Goal: Task Accomplishment & Management: Complete application form

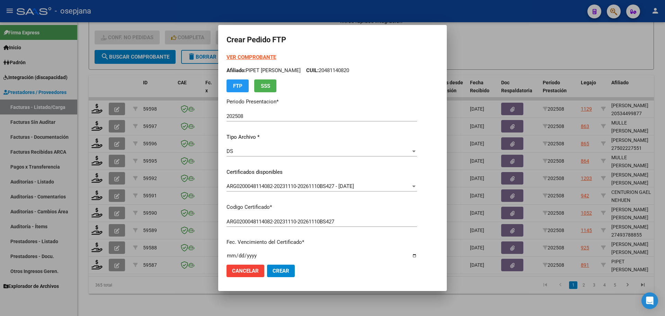
click at [256, 60] on strong "VER COMPROBANTE" at bounding box center [252, 57] width 50 height 6
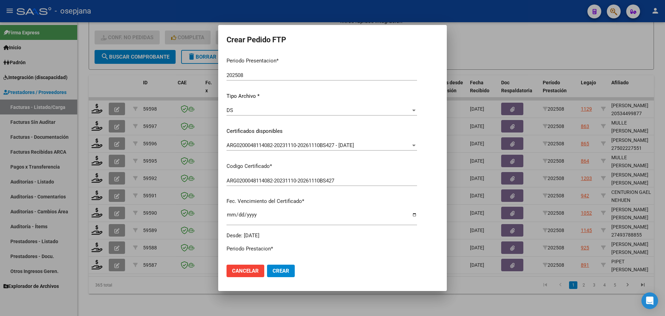
scroll to position [173, 0]
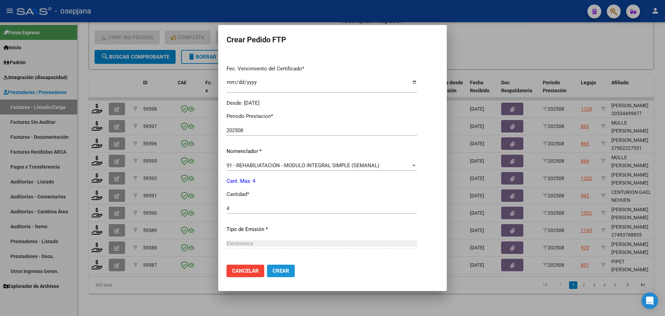
click at [280, 265] on button "Crear" at bounding box center [281, 270] width 28 height 12
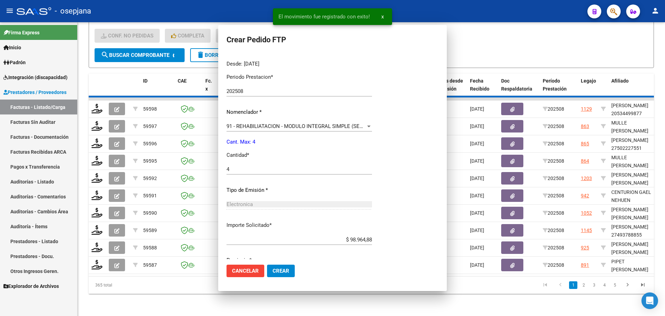
scroll to position [0, 0]
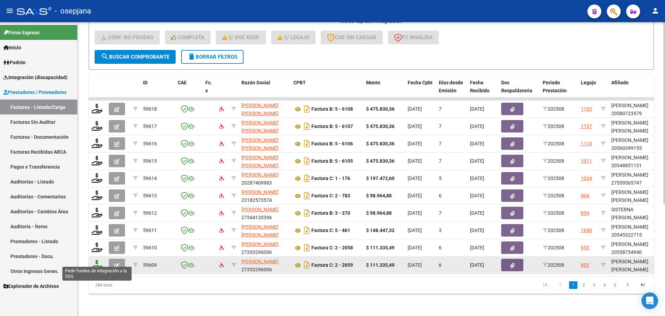
click at [99, 260] on icon at bounding box center [96, 265] width 11 height 10
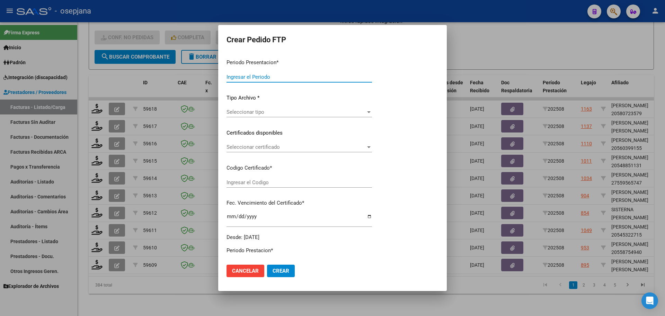
type input "202508"
type input "$ 111.335,49"
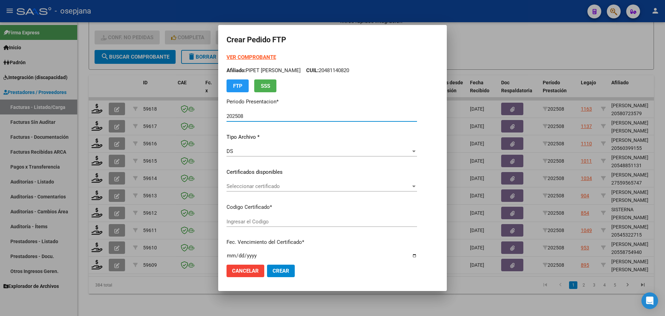
type input "ARG02000556869402022011820270118BSAS309"
type input "[DATE]"
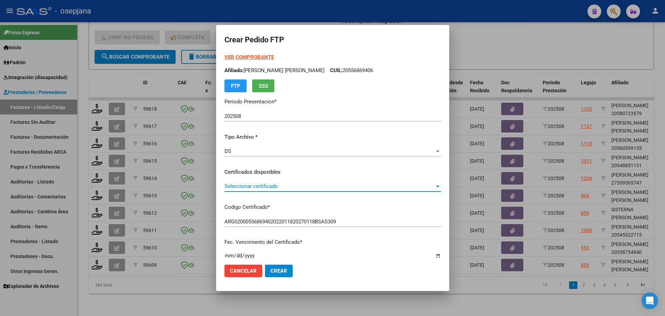
click at [307, 185] on span "Seleccionar certificado" at bounding box center [330, 186] width 210 height 6
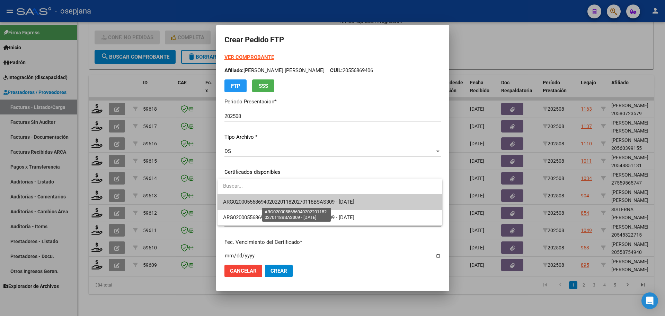
click at [310, 200] on span "ARG02000556869402022011820270118BSAS309 - [DATE]" at bounding box center [288, 202] width 131 height 6
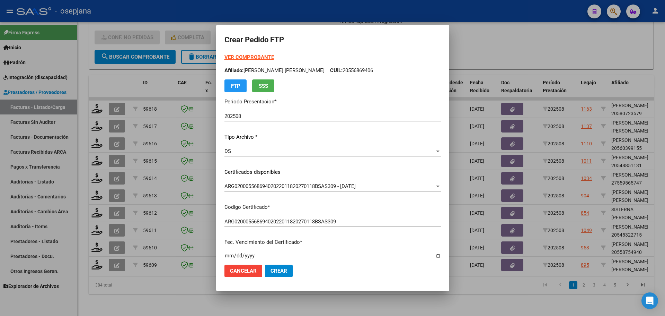
click at [255, 56] on strong "VER COMPROBANTE" at bounding box center [250, 57] width 50 height 6
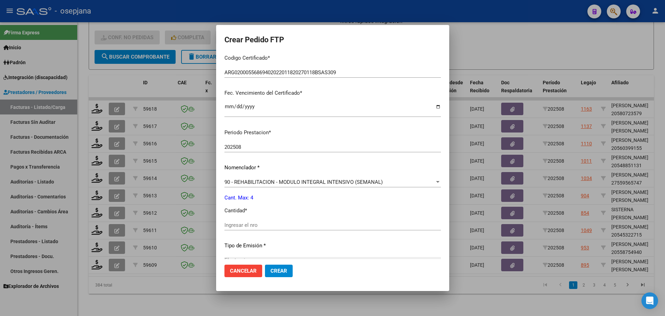
scroll to position [208, 0]
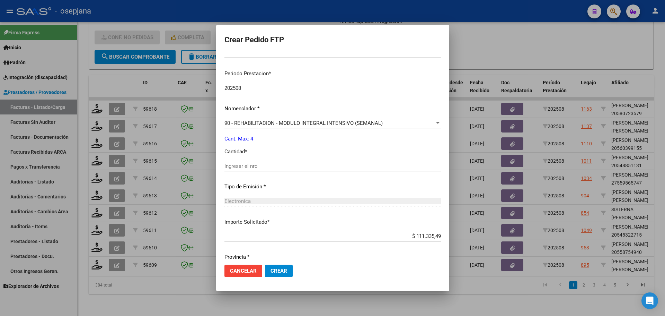
drag, startPoint x: 245, startPoint y: 155, endPoint x: 244, endPoint y: 161, distance: 6.0
click at [245, 157] on div "Periodo Prestacion * 202508 Ingresar el Periodo Prestacion Nomenclador * 90 - R…" at bounding box center [333, 173] width 217 height 218
click at [244, 164] on input "Ingresar el nro" at bounding box center [333, 166] width 217 height 6
type input "4"
click at [271, 274] on button "Crear" at bounding box center [279, 270] width 28 height 12
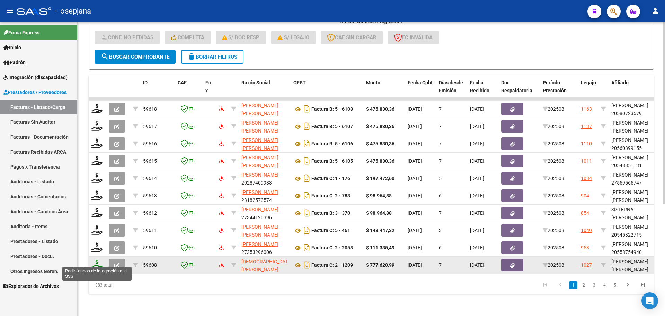
click at [95, 261] on icon at bounding box center [96, 265] width 11 height 10
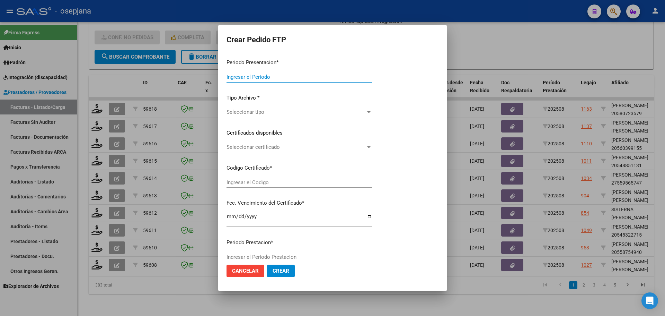
type input "202508"
type input "$ 777.620,99"
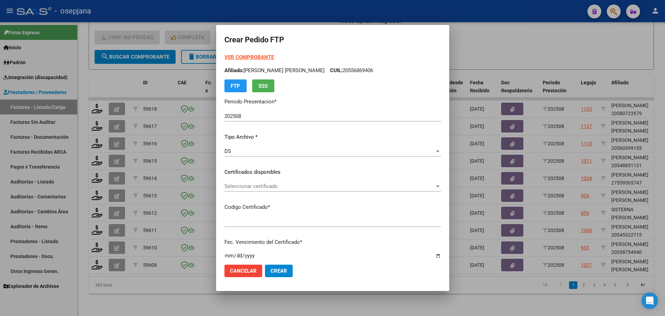
type input "ARG02000544270102022102520271025BS436"
type input "[DATE]"
click at [287, 183] on div "Seleccionar certificado Seleccionar certificado" at bounding box center [333, 186] width 217 height 10
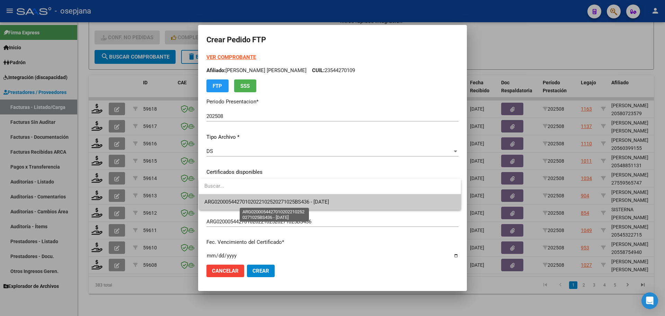
click at [292, 199] on span "ARG02000544270102022102520271025BS436 - [DATE]" at bounding box center [266, 202] width 125 height 6
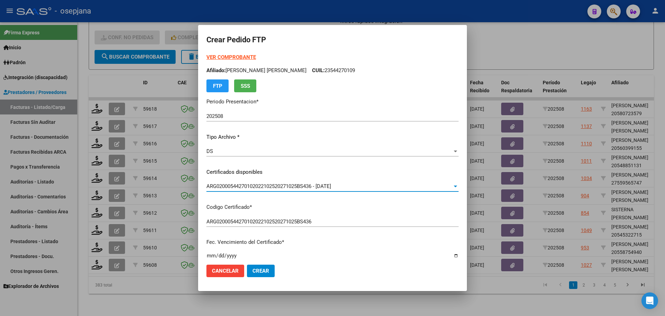
click at [243, 54] on strong "VER COMPROBANTE" at bounding box center [232, 57] width 50 height 6
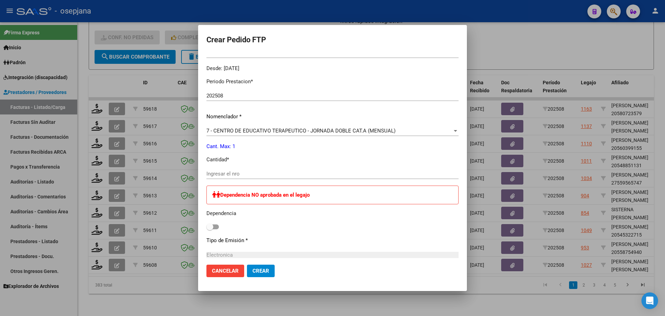
click at [228, 173] on input "Ingresar el nro" at bounding box center [333, 173] width 252 height 6
type input "1"
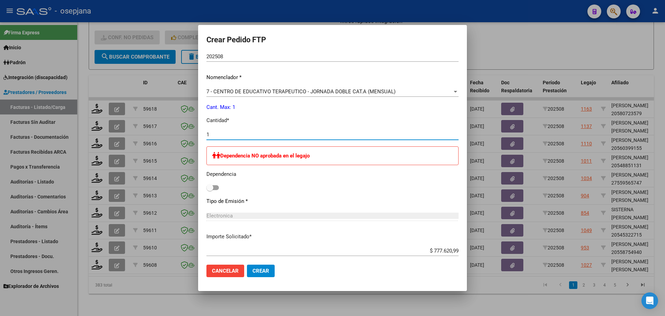
scroll to position [286, 0]
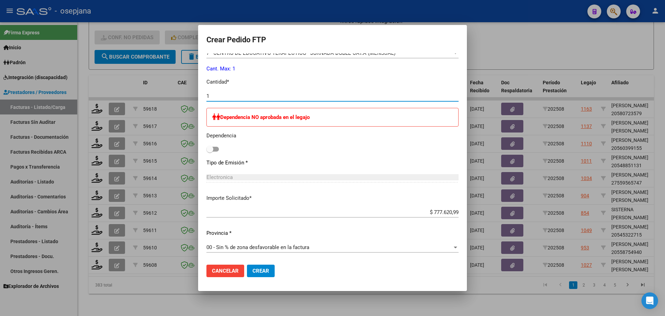
click at [257, 268] on span "Crear" at bounding box center [261, 271] width 17 height 6
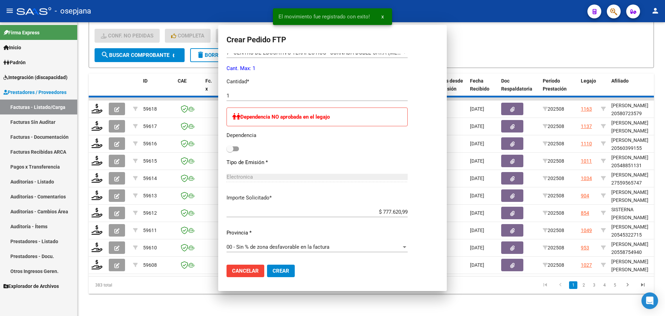
scroll to position [0, 0]
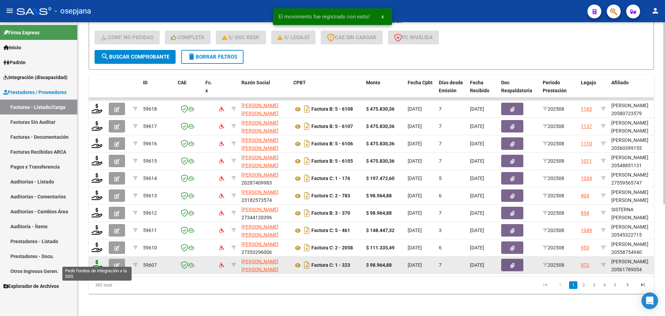
click at [97, 260] on icon at bounding box center [96, 265] width 11 height 10
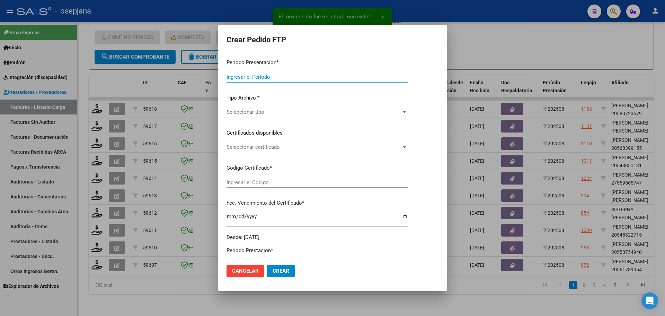
type input "202508"
type input "$ 98.964,88"
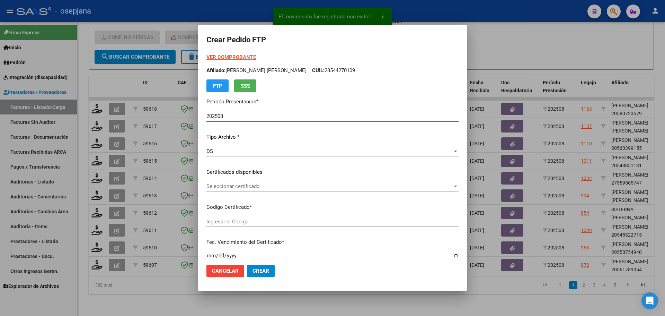
type input "ARG02000561789052024070320270703BSAS311"
type input "[DATE]"
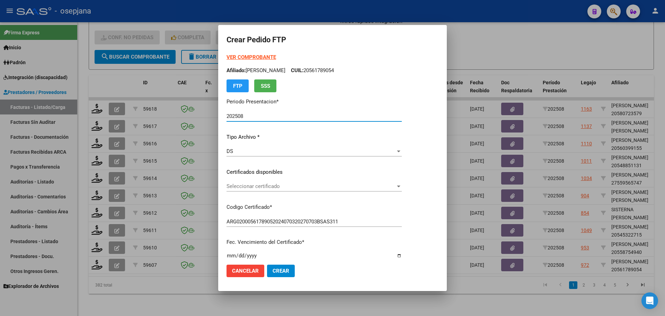
click at [317, 187] on span "Seleccionar certificado" at bounding box center [311, 186] width 169 height 6
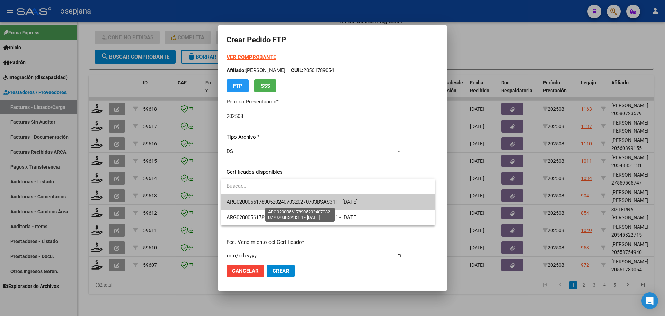
click at [318, 201] on span "ARG02000561789052024070320270703BSAS311 - [DATE]" at bounding box center [292, 202] width 131 height 6
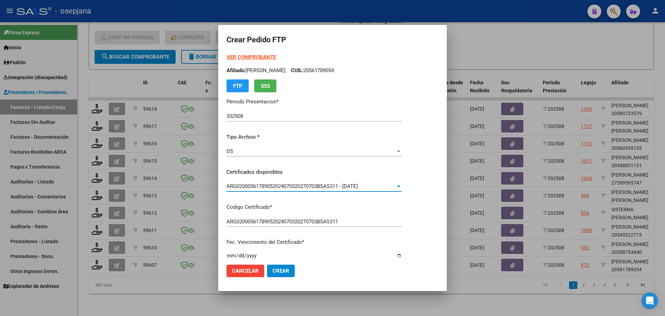
click at [255, 55] on strong "VER COMPROBANTE" at bounding box center [252, 57] width 50 height 6
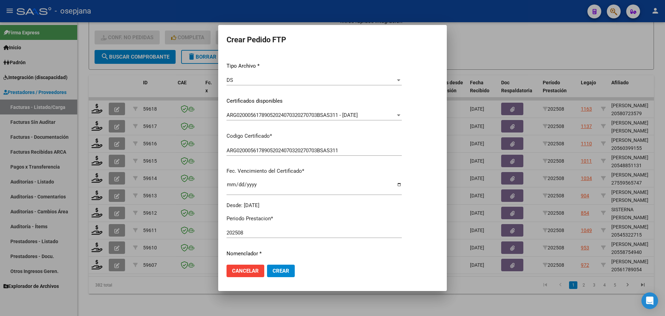
scroll to position [208, 0]
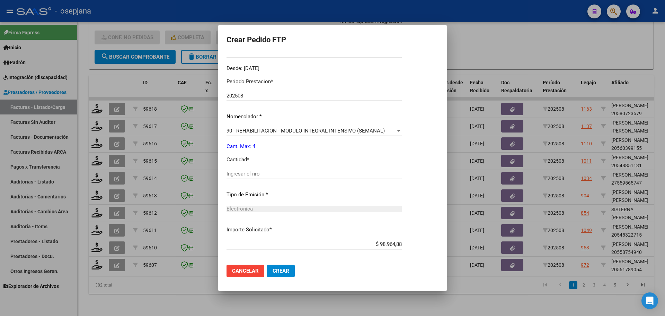
click at [250, 169] on div "Ingresar el nro" at bounding box center [314, 173] width 175 height 10
type input "4"
click at [278, 268] on span "Crear" at bounding box center [281, 271] width 17 height 6
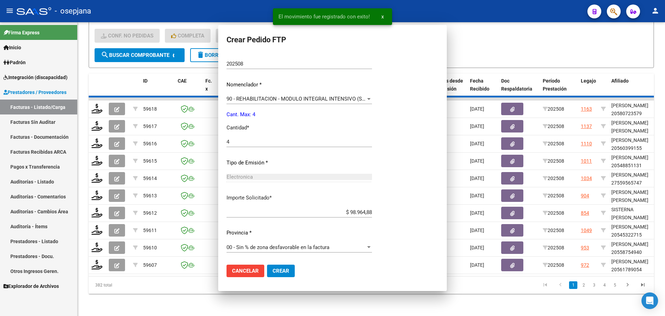
scroll to position [169, 0]
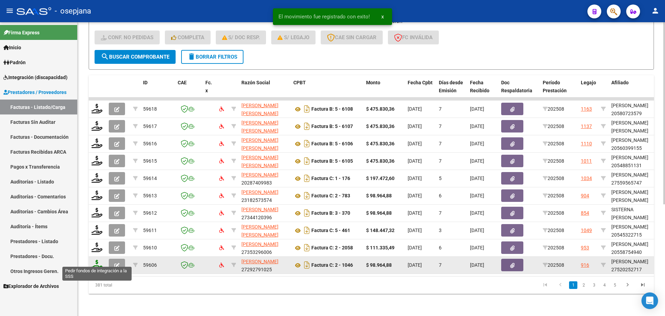
click at [100, 260] on icon at bounding box center [96, 265] width 11 height 10
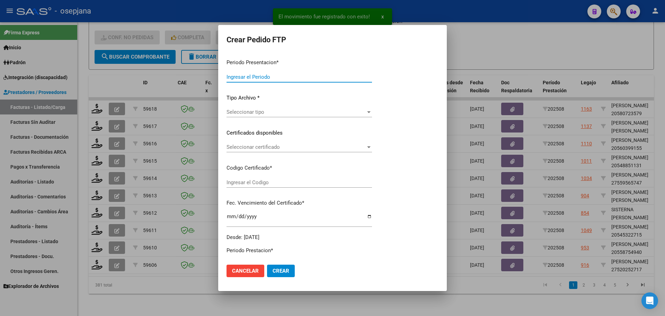
type input "202508"
type input "$ 98.964,88"
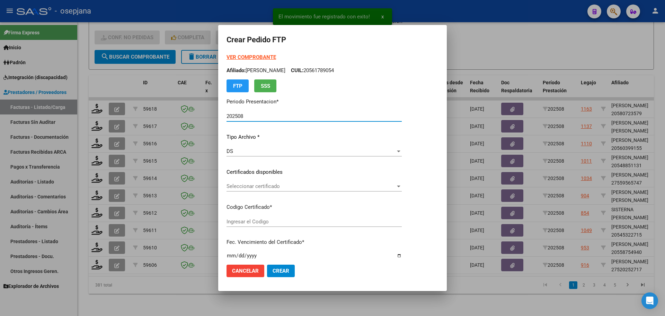
type input "ARG01000520252712022100420271004BS436"
type input "[DATE]"
click at [271, 186] on span "Seleccionar certificado" at bounding box center [311, 186] width 169 height 6
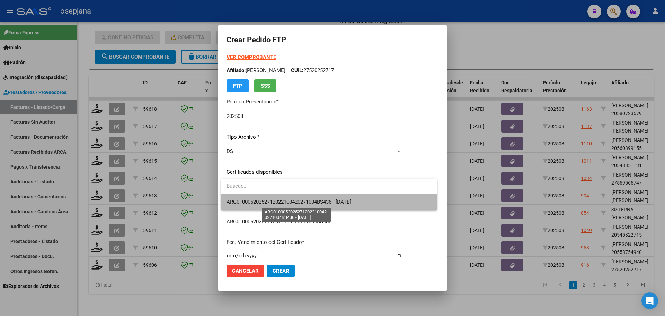
click at [271, 199] on span "ARG01000520252712022100420271004BS436 - [DATE]" at bounding box center [289, 202] width 125 height 6
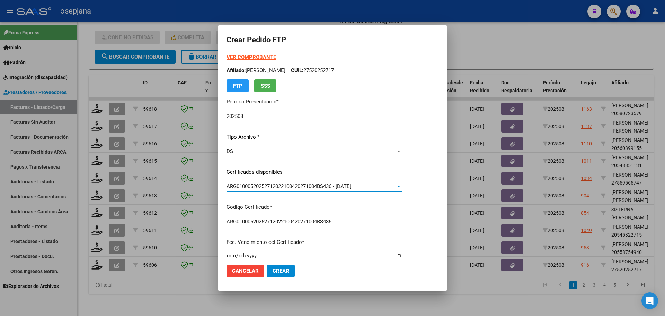
click at [258, 55] on strong "VER COMPROBANTE" at bounding box center [252, 57] width 50 height 6
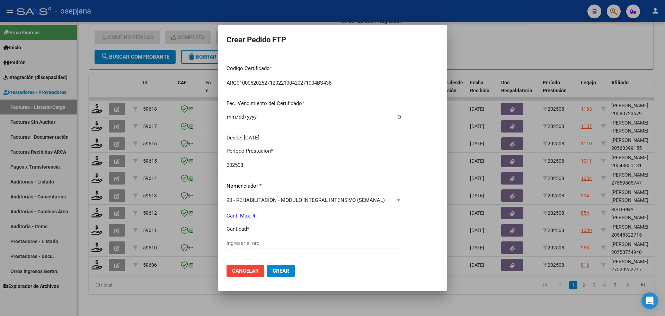
click at [236, 239] on div "Ingresar el nro" at bounding box center [314, 243] width 175 height 10
type input "4"
click at [278, 271] on span "Crear" at bounding box center [281, 271] width 17 height 6
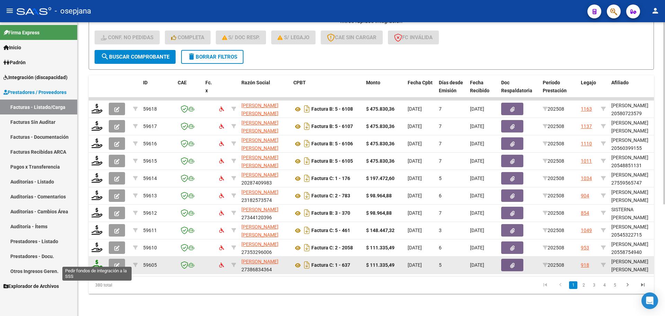
click at [96, 261] on icon at bounding box center [96, 265] width 11 height 10
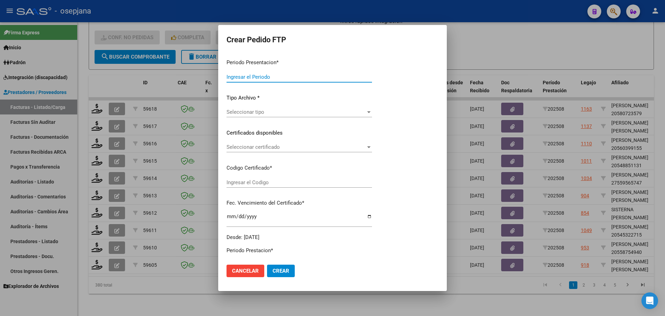
type input "202508"
type input "$ 111.335,49"
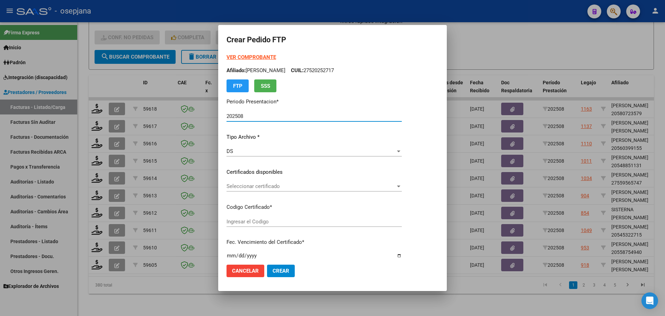
type input "ARG02000561185902024102120261021BSAS313"
type input "[DATE]"
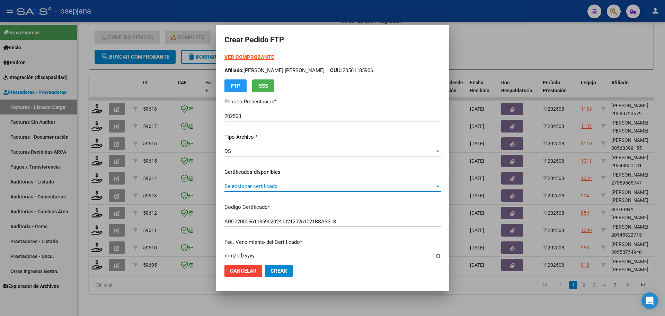
click at [261, 184] on span "Seleccionar certificado" at bounding box center [330, 186] width 210 height 6
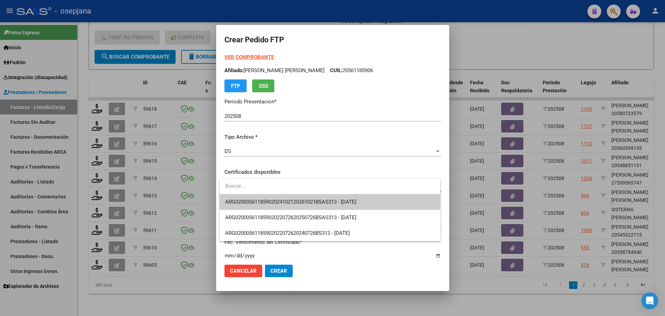
click at [263, 198] on span "ARG02000561185902024102120261021BSAS313 - [DATE]" at bounding box center [330, 202] width 210 height 16
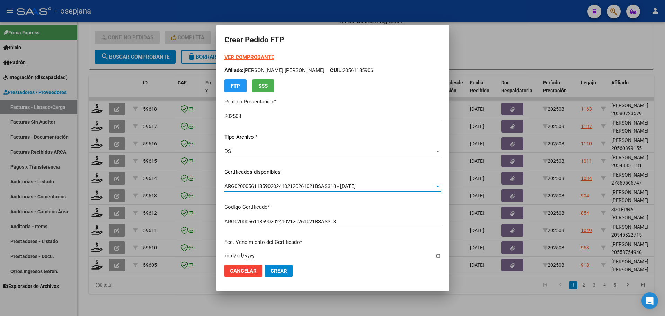
click at [266, 58] on strong "VER COMPROBANTE" at bounding box center [250, 57] width 50 height 6
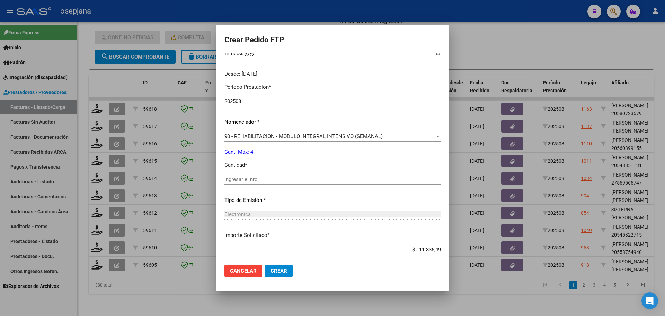
scroll to position [240, 0]
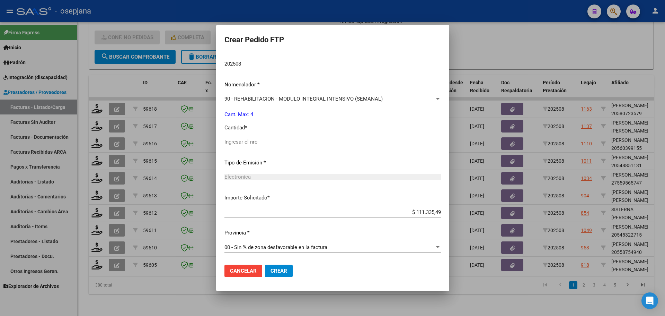
click at [246, 142] on input "Ingresar el nro" at bounding box center [333, 142] width 217 height 6
type input "4"
click at [273, 266] on button "Crear" at bounding box center [279, 270] width 28 height 12
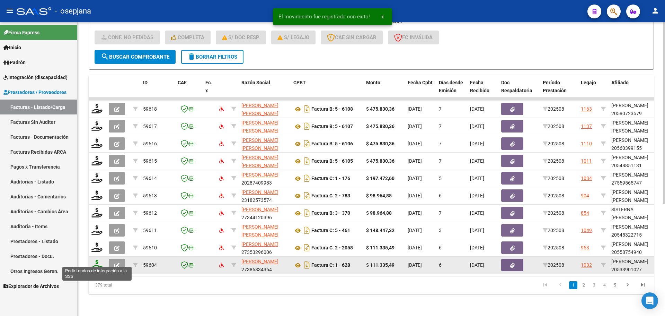
click at [93, 260] on icon at bounding box center [96, 265] width 11 height 10
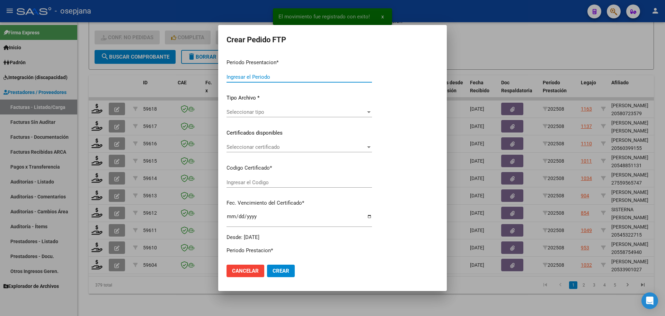
type input "202508"
type input "$ 111.335,49"
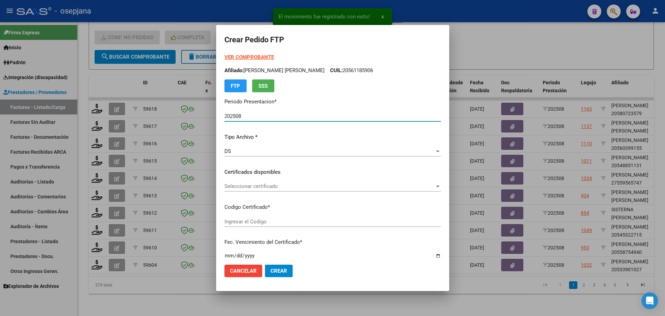
type input "ARG02000533901022022110320251103BS313"
type input "[DATE]"
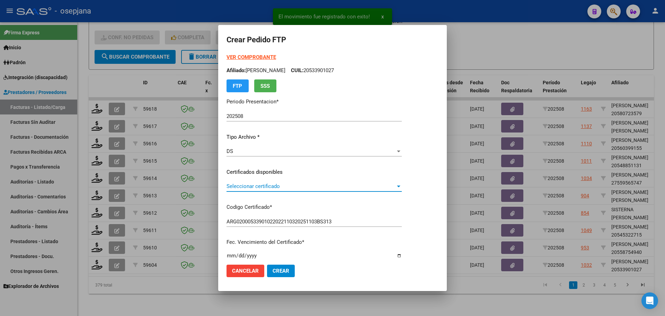
click at [252, 186] on span "Seleccionar certificado" at bounding box center [311, 186] width 169 height 6
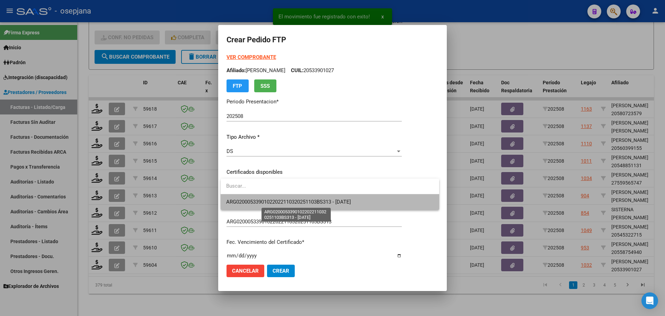
click at [253, 199] on span "ARG02000533901022022110320251103BS313 - [DATE]" at bounding box center [288, 202] width 125 height 6
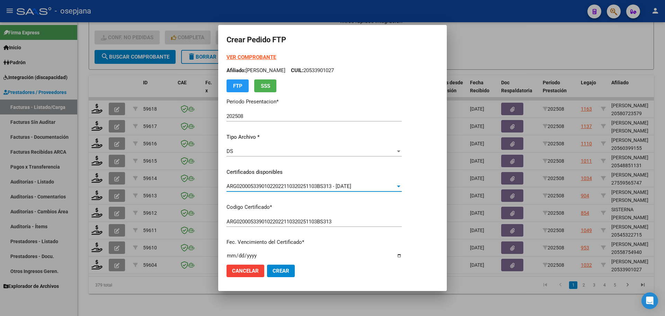
click at [262, 56] on strong "VER COMPROBANTE" at bounding box center [252, 57] width 50 height 6
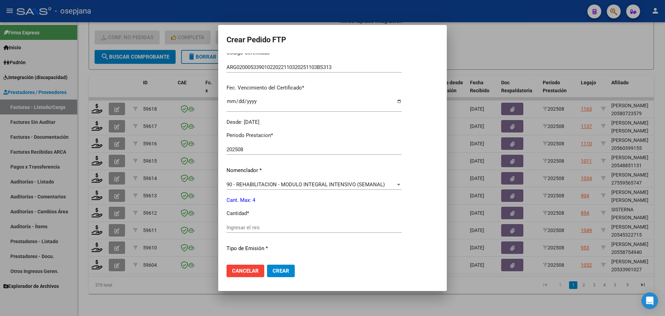
scroll to position [208, 0]
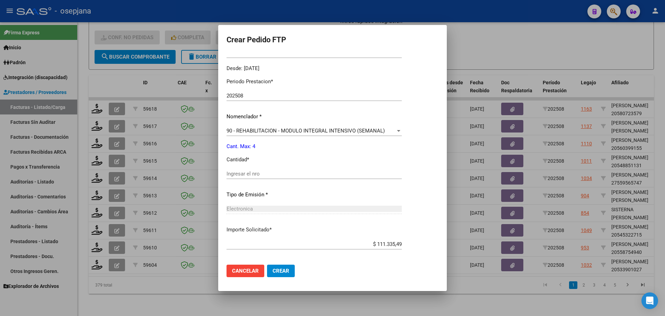
click at [239, 180] on div "Ingresar el nro" at bounding box center [314, 176] width 175 height 17
click at [239, 176] on input "Ingresar el nro" at bounding box center [314, 173] width 175 height 6
type input "4"
click at [279, 266] on button "Crear" at bounding box center [281, 270] width 28 height 12
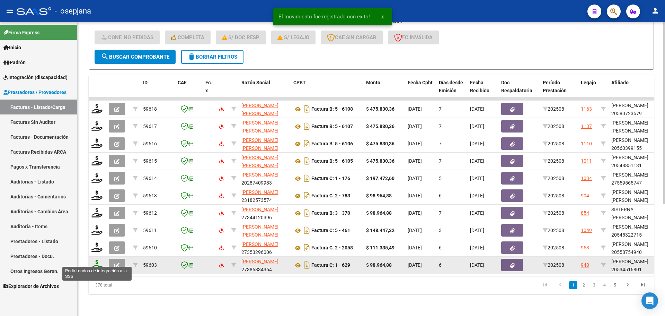
click at [99, 260] on icon at bounding box center [96, 265] width 11 height 10
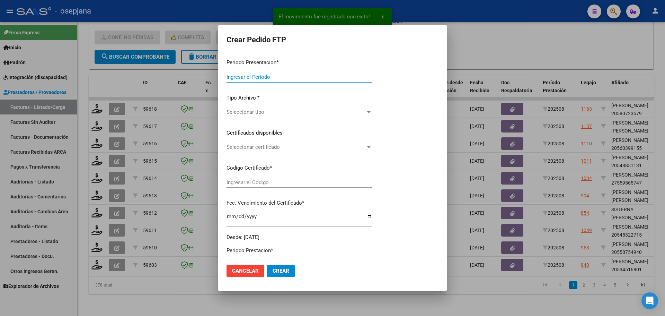
type input "202508"
type input "$ 98.964,88"
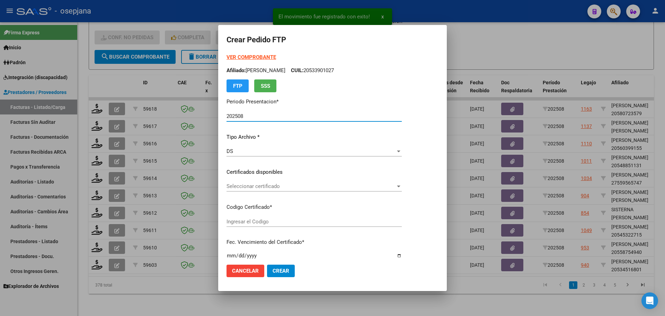
type input "ARG02000534516802022042120270421BSAS448"
type input "[DATE]"
click at [302, 183] on div "Seleccionar certificado Seleccionar certificado" at bounding box center [314, 186] width 175 height 10
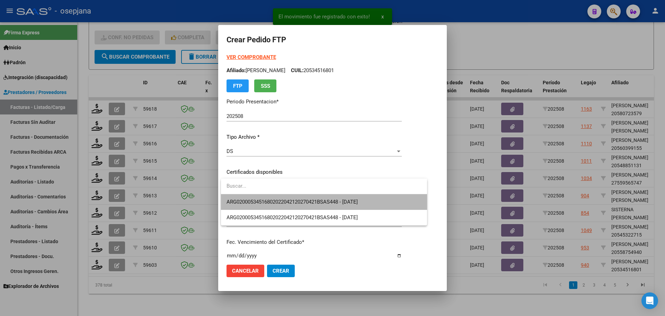
click at [302, 198] on span "ARG02000534516802022042120270421BSAS448 - [DATE]" at bounding box center [324, 202] width 195 height 16
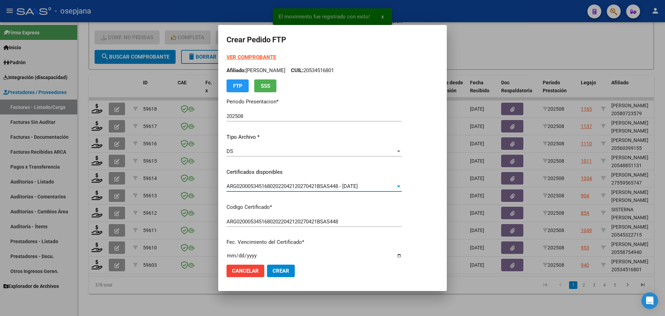
click at [256, 56] on strong "VER COMPROBANTE" at bounding box center [252, 57] width 50 height 6
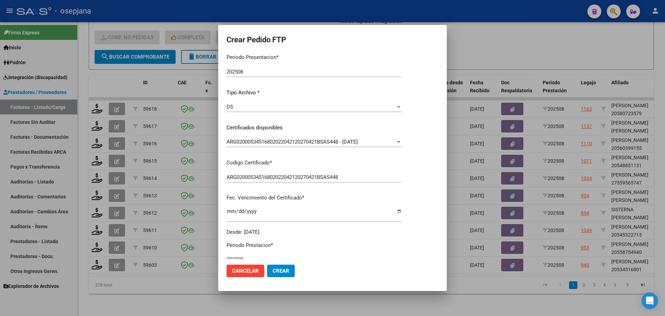
scroll to position [173, 0]
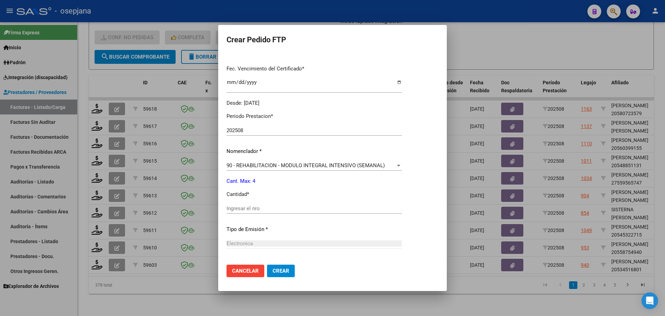
click at [244, 205] on div "Ingresar el nro" at bounding box center [314, 208] width 175 height 10
type input "4"
click at [279, 271] on span "Crear" at bounding box center [281, 271] width 17 height 6
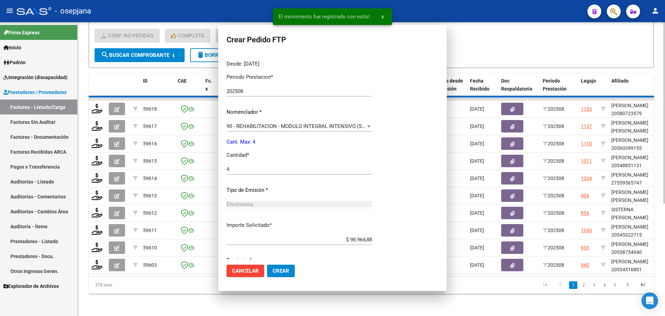
scroll to position [0, 0]
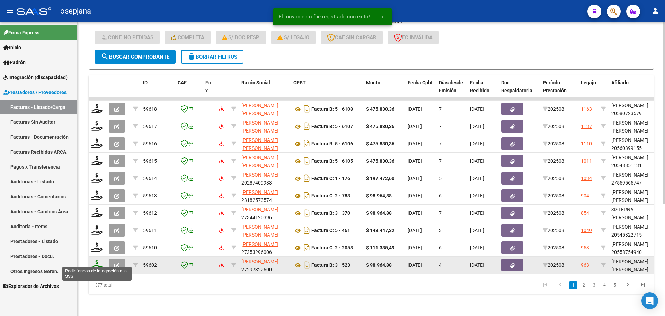
click at [97, 262] on icon at bounding box center [96, 265] width 11 height 10
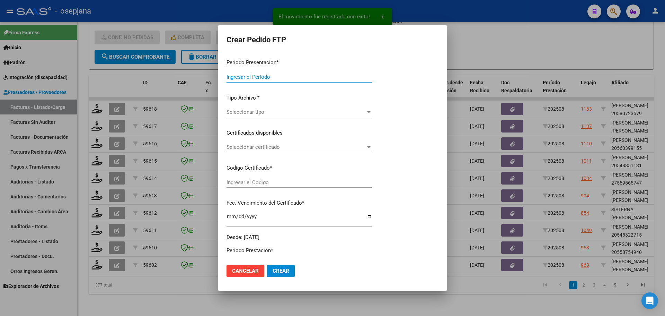
type input "202508"
type input "$ 98.964,88"
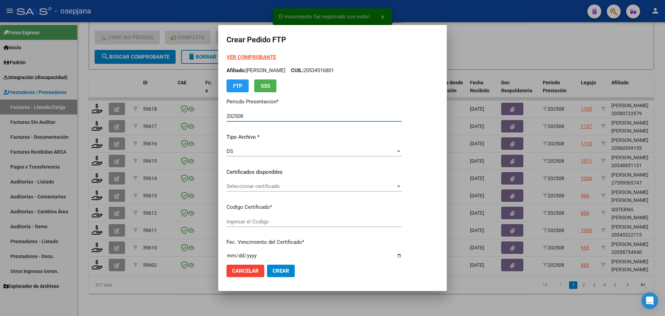
type input "ARG02000540640822021031620260316BSAS448"
type input "[DATE]"
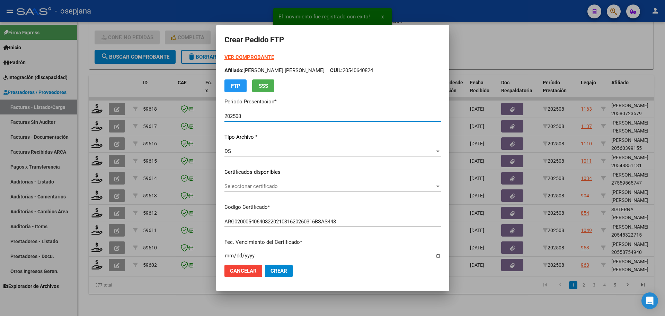
click at [255, 187] on span "Seleccionar certificado" at bounding box center [330, 186] width 210 height 6
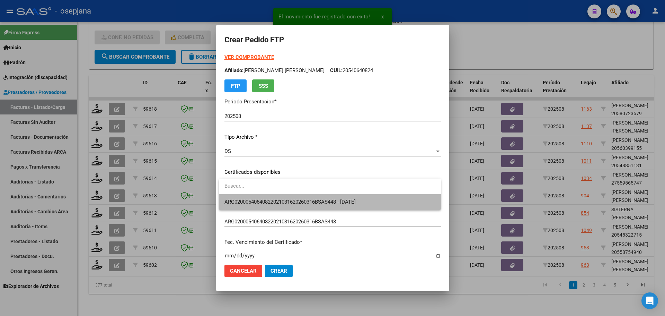
click at [256, 198] on span "ARG02000540640822021031620260316BSAS448 - [DATE]" at bounding box center [330, 202] width 211 height 16
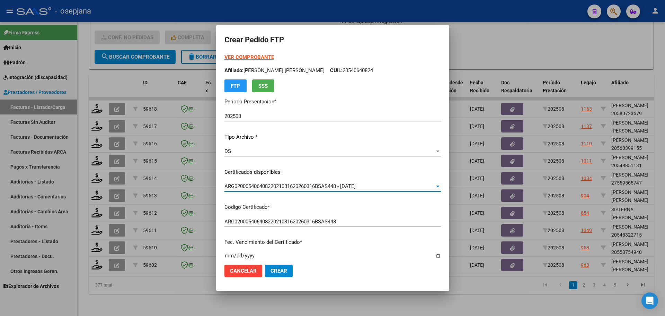
click at [260, 58] on strong "VER COMPROBANTE" at bounding box center [250, 57] width 50 height 6
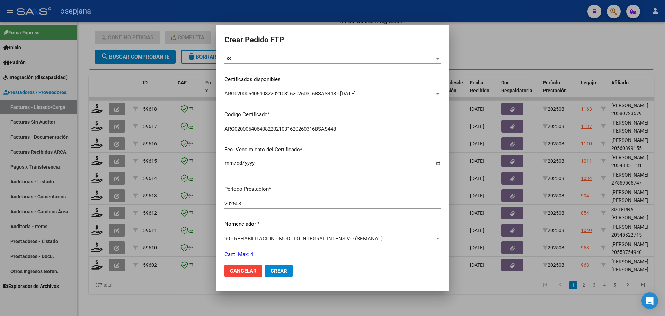
scroll to position [173, 0]
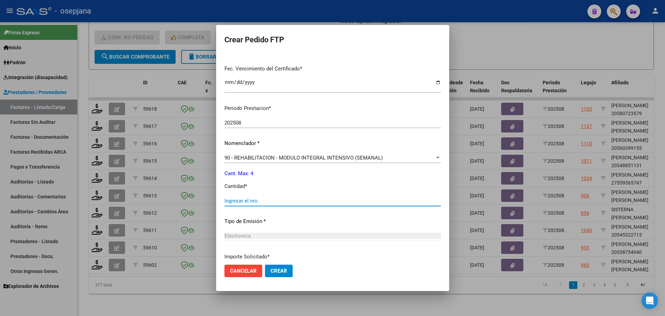
click at [245, 200] on input "Ingresar el nro" at bounding box center [333, 201] width 217 height 6
type input "4"
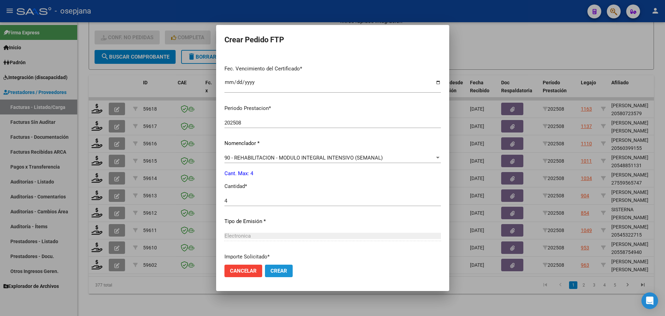
click at [280, 271] on span "Crear" at bounding box center [279, 271] width 17 height 6
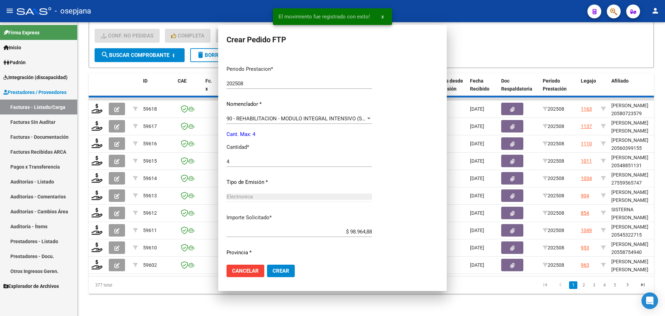
scroll to position [0, 0]
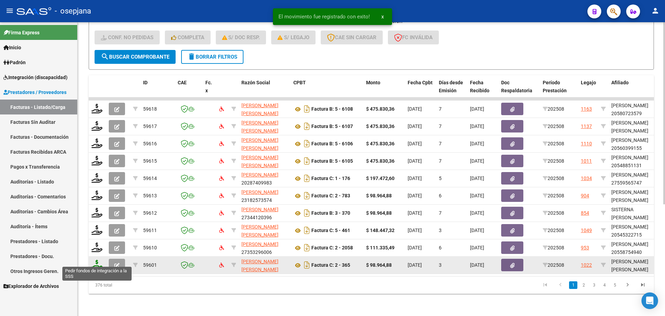
click at [94, 263] on icon at bounding box center [96, 265] width 11 height 10
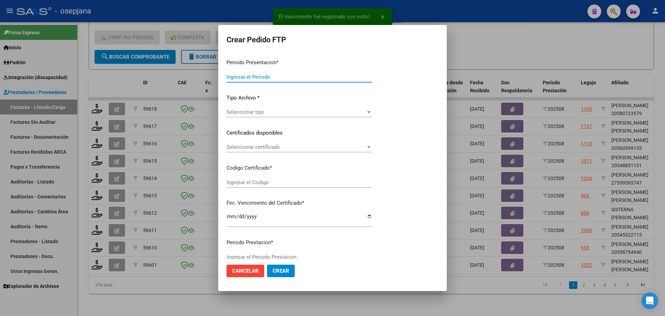
type input "202508"
type input "$ 98.964,88"
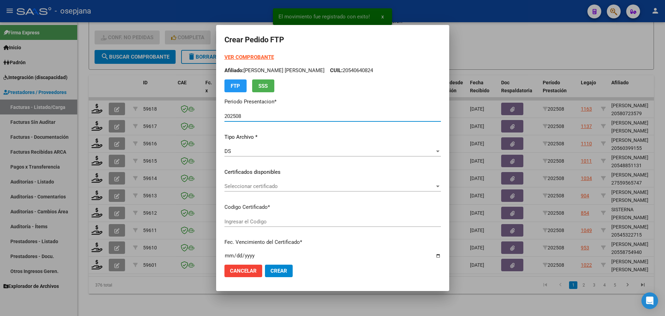
type input "VEN02000962386982023051520280515BS10725"
type input "[DATE]"
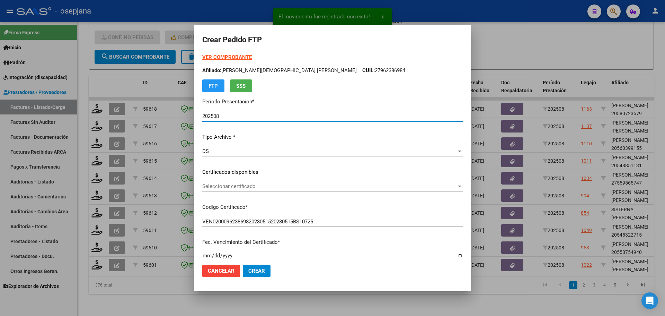
click at [264, 185] on span "Seleccionar certificado" at bounding box center [329, 186] width 254 height 6
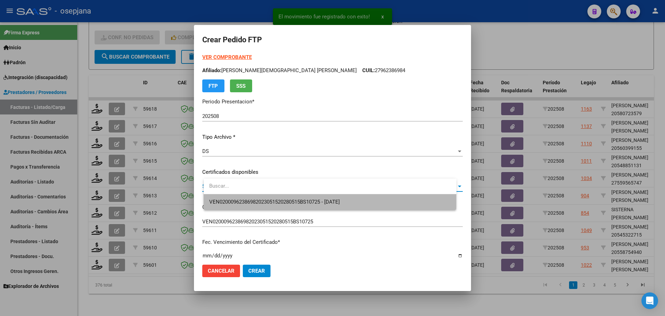
click at [268, 198] on span "VEN02000962386982023051520280515BS10725 - [DATE]" at bounding box center [330, 202] width 242 height 16
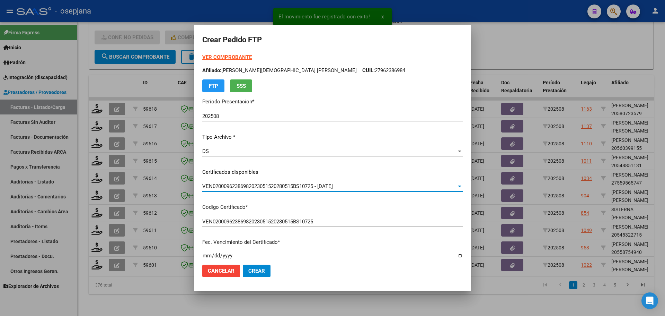
click at [247, 56] on strong "VER COMPROBANTE" at bounding box center [227, 57] width 50 height 6
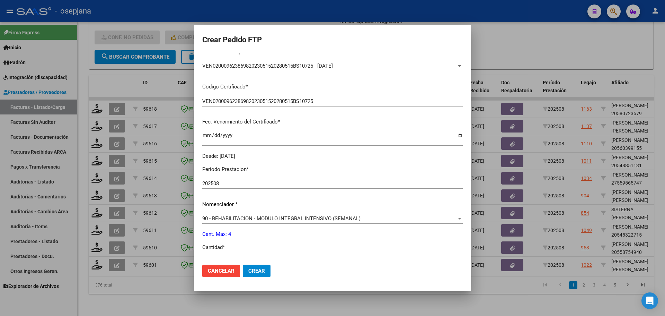
scroll to position [173, 0]
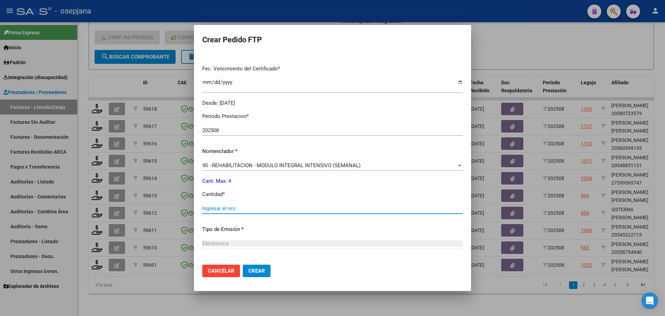
click at [227, 210] on input "Ingresar el nro" at bounding box center [332, 208] width 261 height 6
type input "4"
click at [265, 271] on span "Crear" at bounding box center [256, 271] width 17 height 6
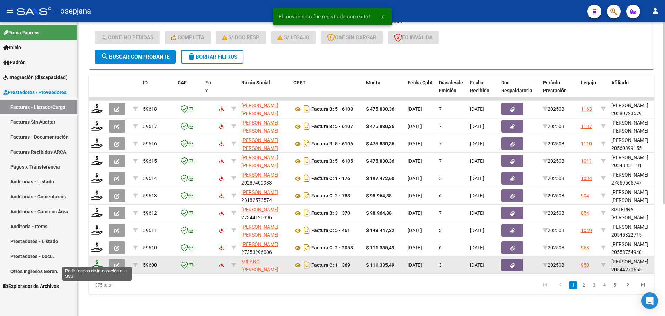
click at [98, 260] on icon at bounding box center [96, 265] width 11 height 10
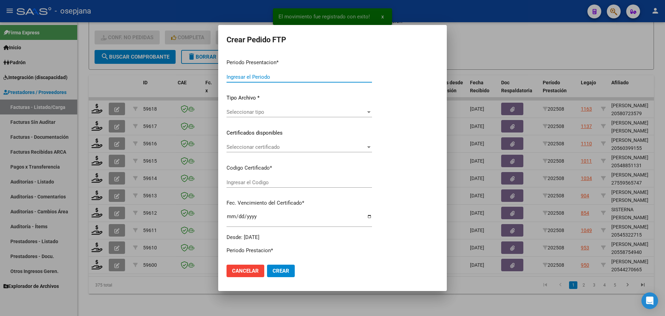
type input "202508"
type input "$ 111.335,49"
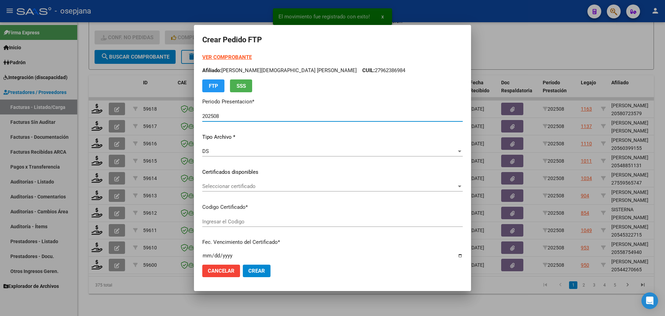
type input "ARG02000544270662021120620251206BSAS313"
type input "[DATE]"
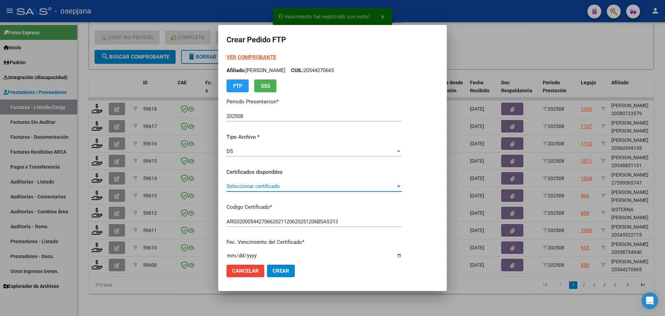
click at [292, 187] on span "Seleccionar certificado" at bounding box center [311, 186] width 169 height 6
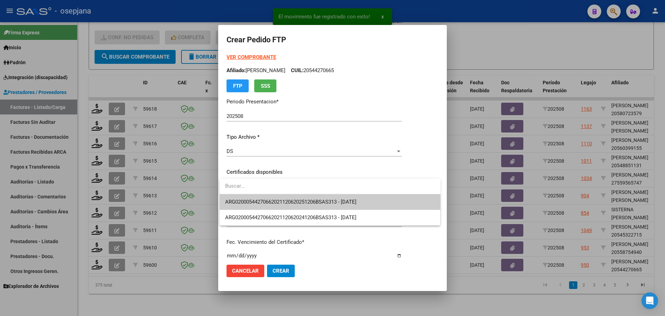
click at [293, 197] on span "ARG02000544270662021120620251206BSAS313 - [DATE]" at bounding box center [330, 202] width 210 height 16
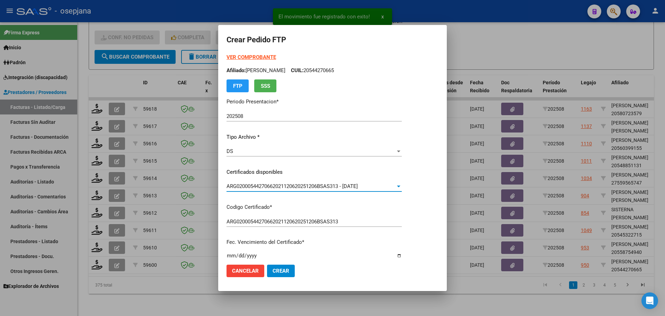
click at [262, 55] on strong "VER COMPROBANTE" at bounding box center [252, 57] width 50 height 6
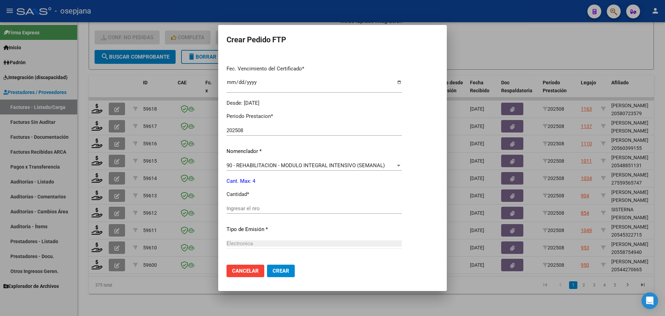
click at [245, 205] on input "Ingresar el nro" at bounding box center [314, 208] width 175 height 6
type input "4"
click at [281, 269] on span "Crear" at bounding box center [281, 271] width 17 height 6
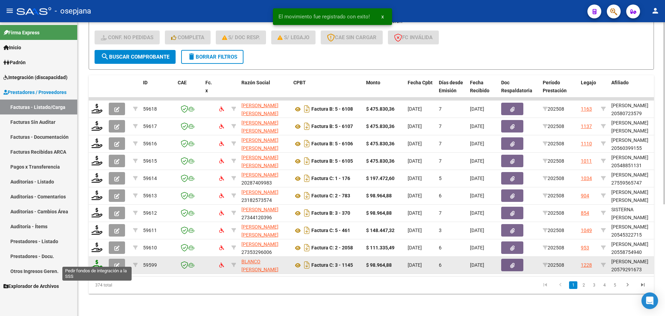
click at [96, 262] on icon at bounding box center [96, 265] width 11 height 10
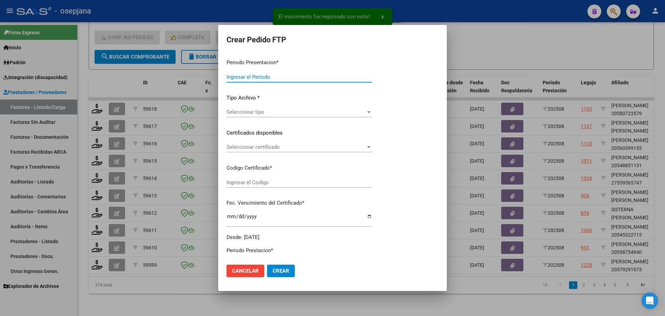
type input "202508"
type input "$ 98.964,88"
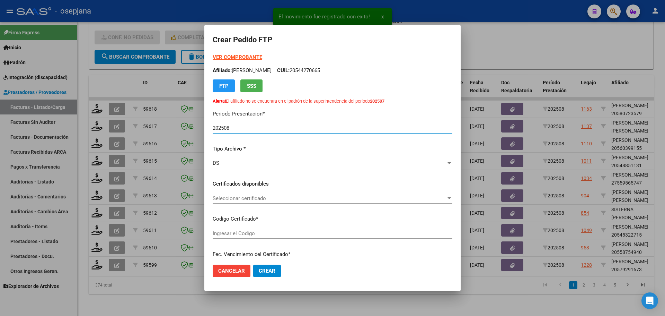
type input "ARG02000579291672025071120300711BUE309"
type input "[DATE]"
click at [242, 194] on div "Seleccionar certificado Seleccionar certificado" at bounding box center [333, 198] width 240 height 10
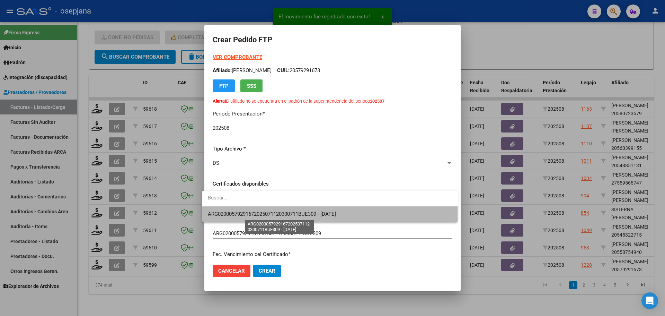
click at [247, 212] on span "ARG02000579291672025071120300711BUE309 - [DATE]" at bounding box center [272, 214] width 128 height 6
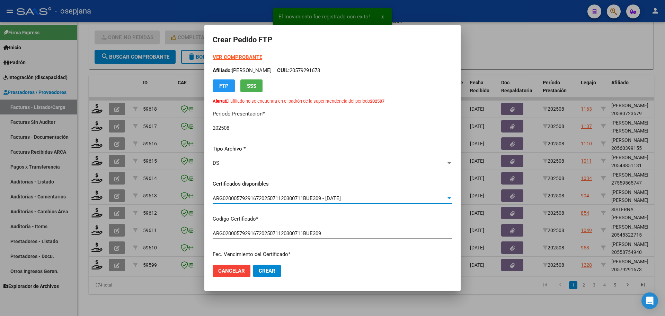
click at [229, 58] on strong "VER COMPROBANTE" at bounding box center [238, 57] width 50 height 6
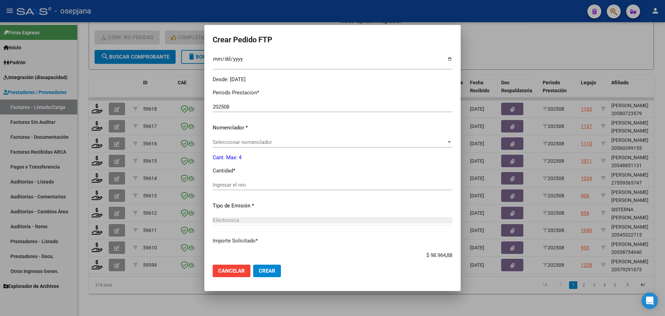
scroll to position [252, 0]
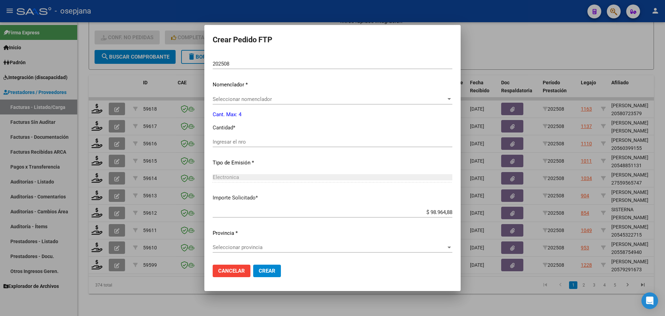
click at [223, 100] on span "Seleccionar nomenclador" at bounding box center [330, 99] width 234 height 6
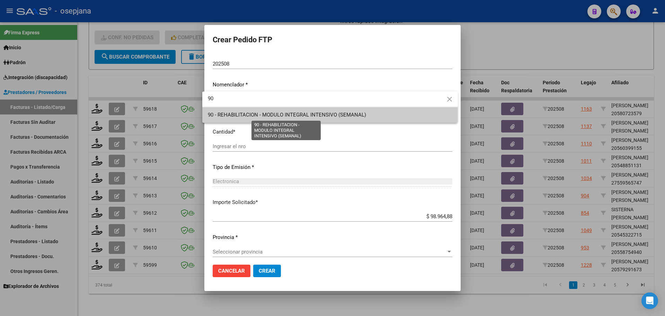
type input "90"
click at [228, 117] on span "90 - REHABILITACION - MODULO INTEGRAL INTENSIVO (SEMANAL)" at bounding box center [287, 115] width 158 height 6
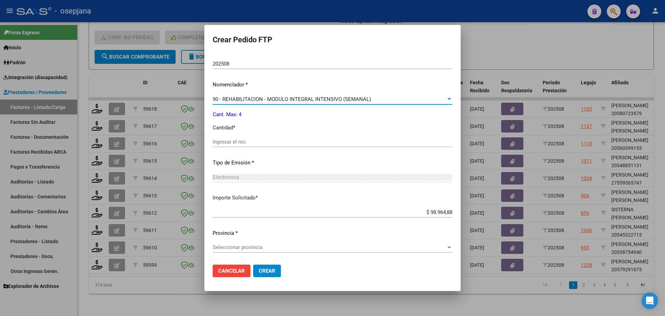
click at [225, 137] on div "Ingresar el nro" at bounding box center [333, 142] width 240 height 10
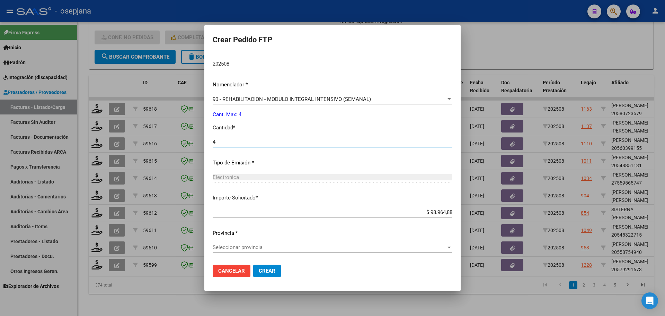
type input "4"
click at [252, 247] on span "Seleccionar provincia" at bounding box center [330, 247] width 234 height 6
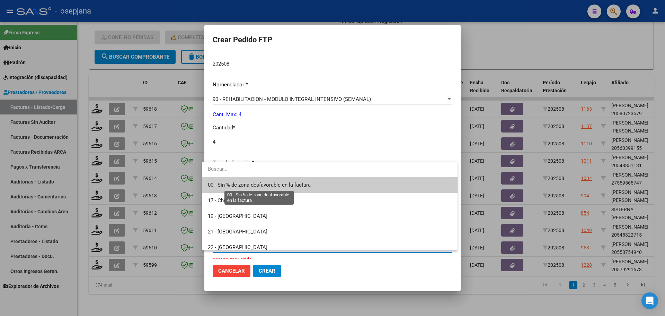
click at [255, 184] on span "00 - Sin % de zona desfavorable en la factura" at bounding box center [259, 185] width 103 height 6
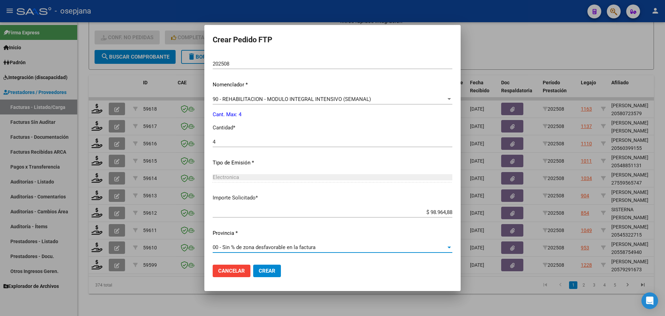
click at [266, 275] on button "Crear" at bounding box center [267, 270] width 28 height 12
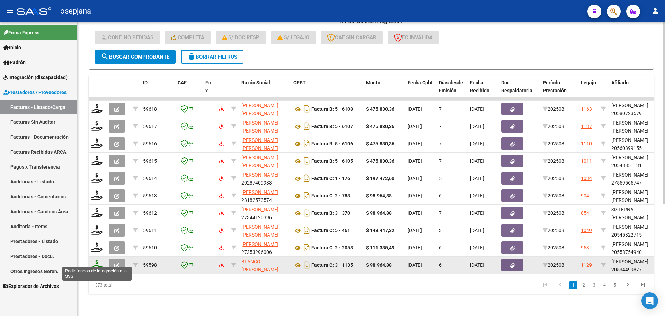
click at [99, 260] on icon at bounding box center [96, 265] width 11 height 10
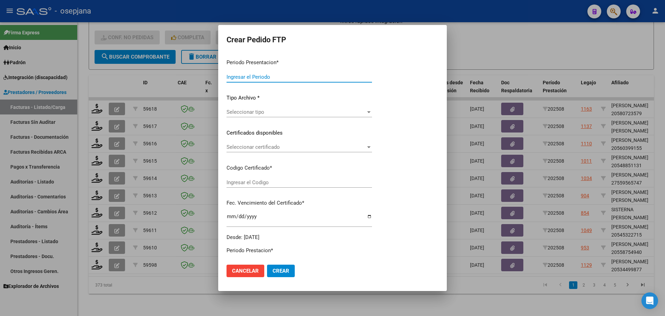
type input "202508"
type input "$ 98.964,88"
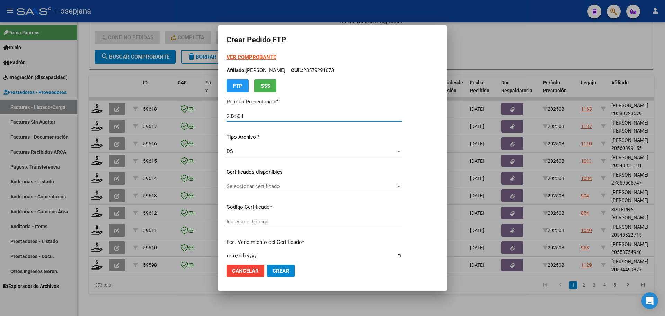
type input "ARG02000534499872020042320260423BSAS376"
type input "[DATE]"
click at [269, 185] on span "Seleccionar certificado" at bounding box center [311, 186] width 169 height 6
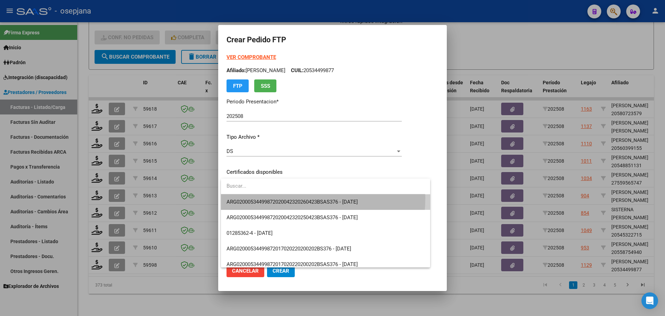
click at [268, 198] on span "ARG02000534499872020042320260423BSAS376 - [DATE]" at bounding box center [326, 202] width 198 height 16
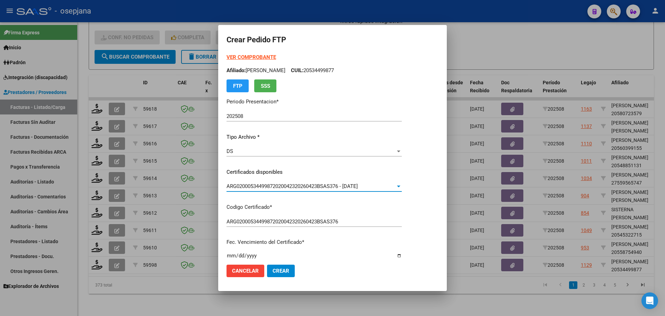
click at [262, 58] on strong "VER COMPROBANTE" at bounding box center [252, 57] width 50 height 6
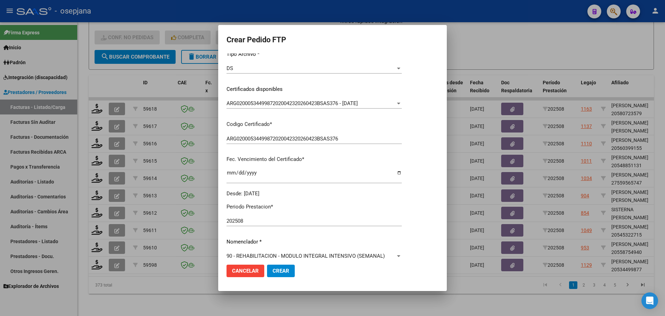
scroll to position [173, 0]
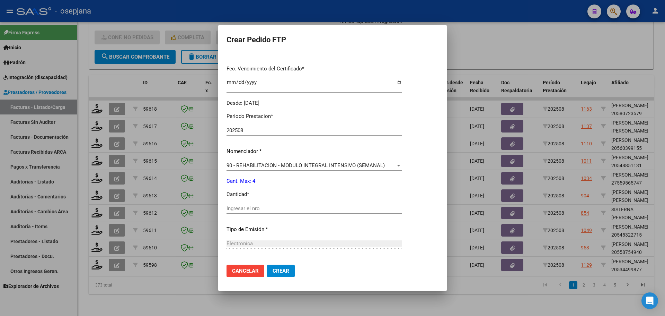
click at [251, 201] on div "Periodo Prestacion * 202508 Ingresar el Periodo Prestacion Nomenclador * 90 - R…" at bounding box center [314, 216] width 175 height 218
click at [248, 205] on div "Ingresar el nro" at bounding box center [314, 208] width 175 height 10
type input "4"
click at [280, 270] on span "Crear" at bounding box center [281, 271] width 17 height 6
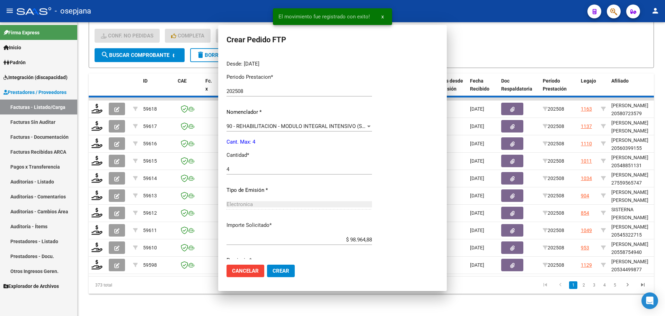
scroll to position [0, 0]
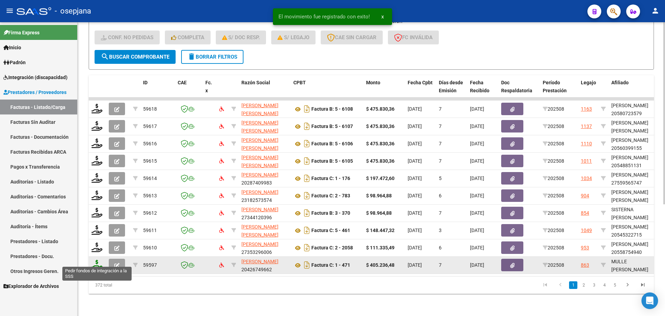
click at [98, 262] on icon at bounding box center [96, 265] width 11 height 10
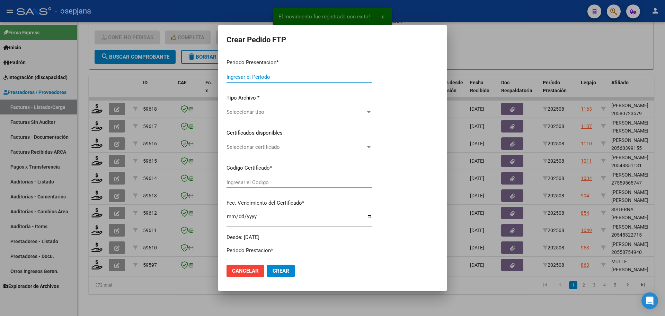
type input "202508"
type input "$ 405.236,48"
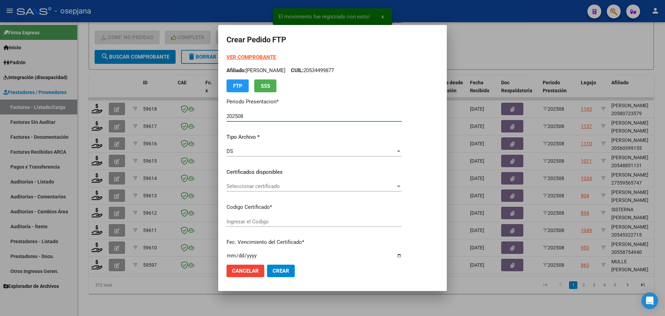
type input "ARG01000569354342023090720260907BS 415"
type input "[DATE]"
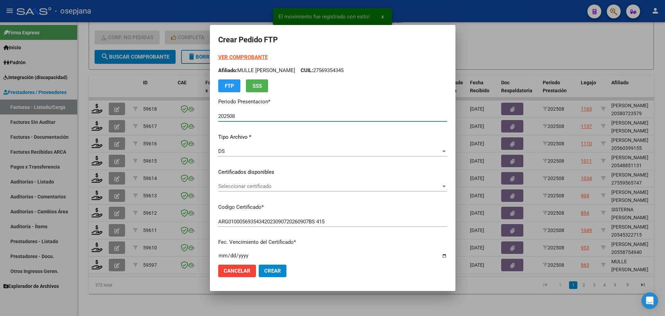
click at [259, 184] on span "Seleccionar certificado" at bounding box center [329, 186] width 223 height 6
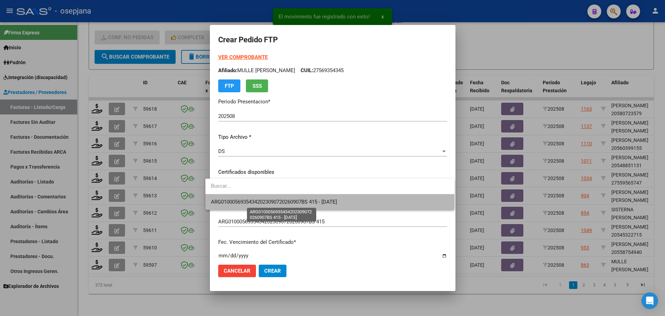
click at [261, 199] on span "ARG01000569354342023090720260907BS 415 - [DATE]" at bounding box center [274, 202] width 126 height 6
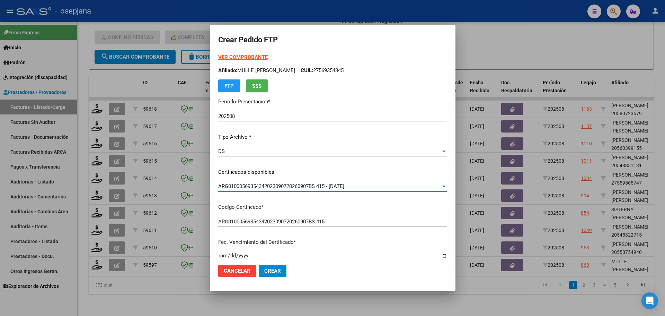
click at [245, 56] on strong "VER COMPROBANTE" at bounding box center [243, 57] width 50 height 6
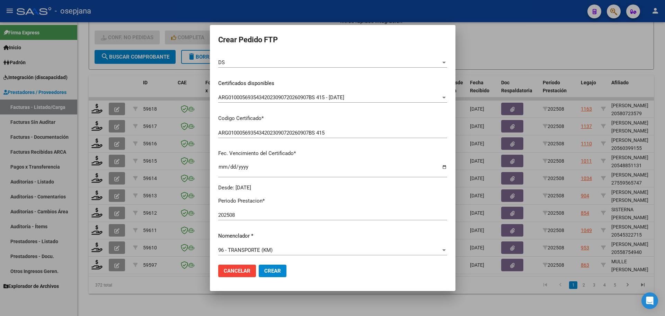
scroll to position [173, 0]
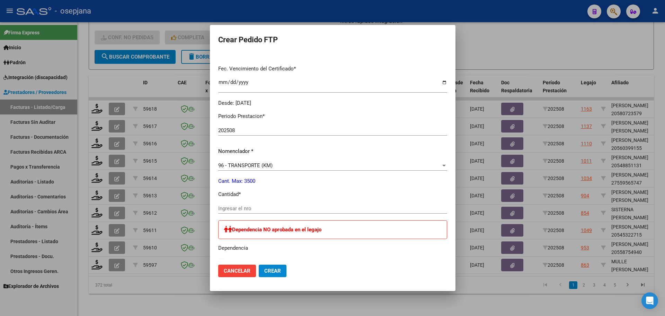
click at [244, 204] on div "Ingresar el nro" at bounding box center [332, 208] width 229 height 10
type input "748"
click at [265, 270] on span "Crear" at bounding box center [272, 271] width 17 height 6
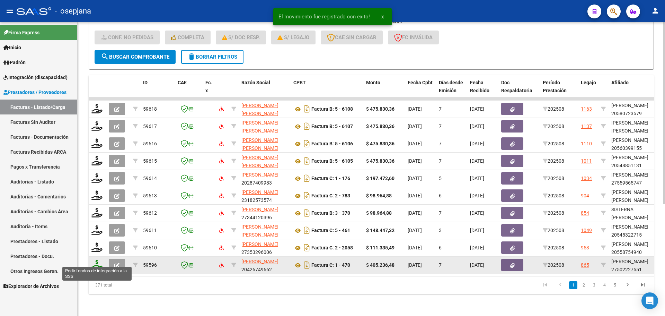
click at [97, 260] on icon at bounding box center [96, 265] width 11 height 10
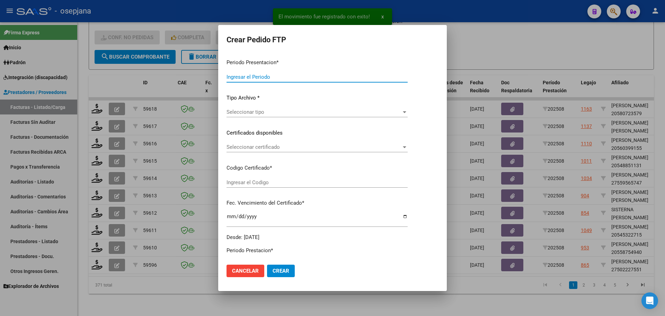
type input "202508"
type input "$ 405.236,48"
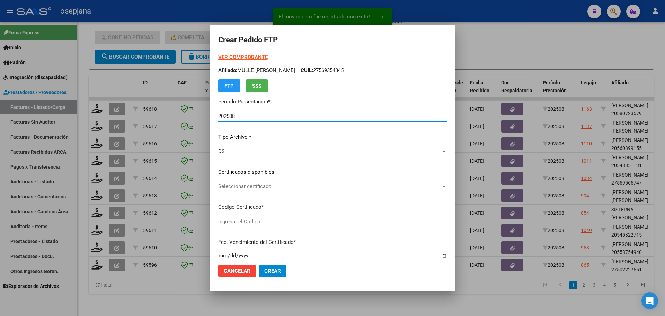
type input "ARG01000502227552023101820281018BSAS415"
type input "[DATE]"
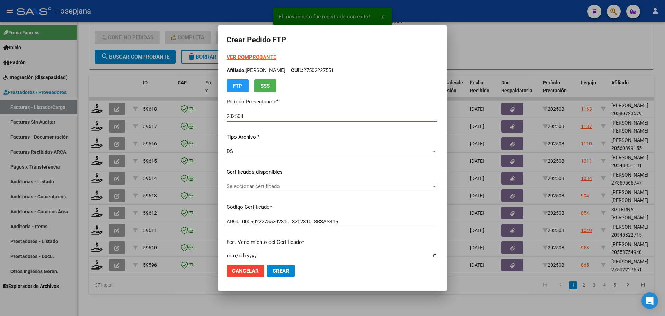
click at [309, 185] on span "Seleccionar certificado" at bounding box center [329, 186] width 205 height 6
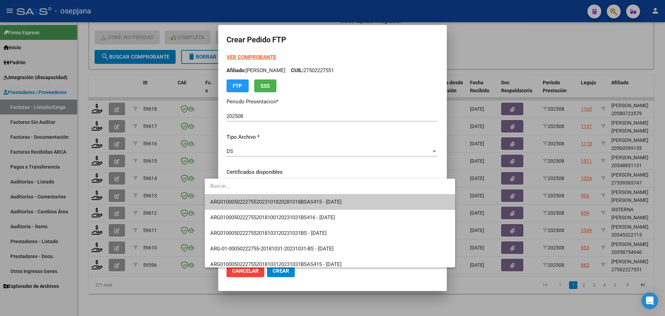
click at [317, 201] on span "ARG01000502227552023101820281018BSAS415 - [DATE]" at bounding box center [275, 202] width 131 height 6
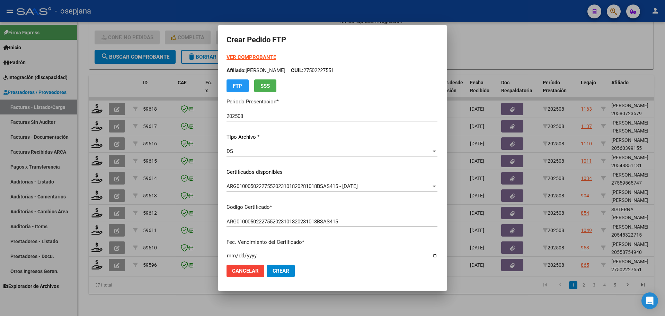
click at [254, 55] on strong "VER COMPROBANTE" at bounding box center [252, 57] width 50 height 6
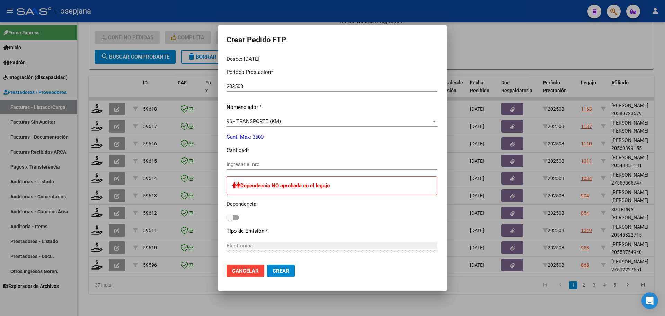
scroll to position [243, 0]
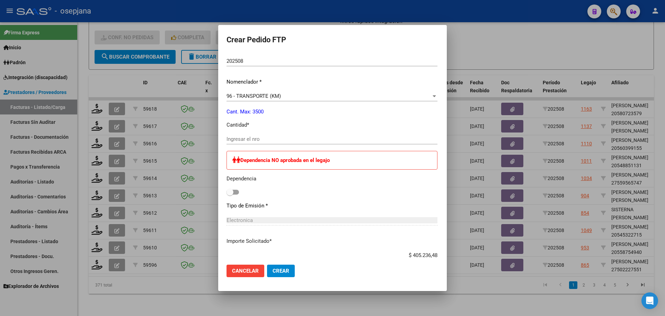
click at [241, 139] on input "Ingresar el nro" at bounding box center [332, 139] width 211 height 6
type input "748"
click at [273, 269] on span "Crear" at bounding box center [281, 271] width 17 height 6
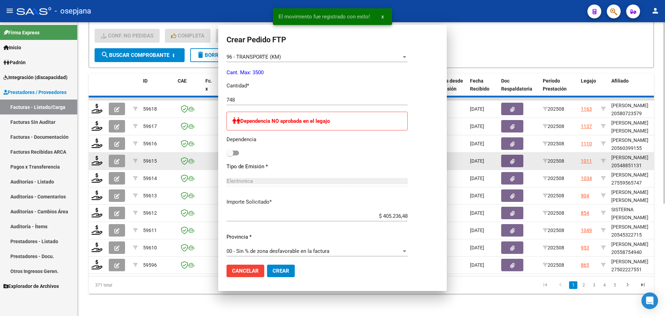
scroll to position [0, 0]
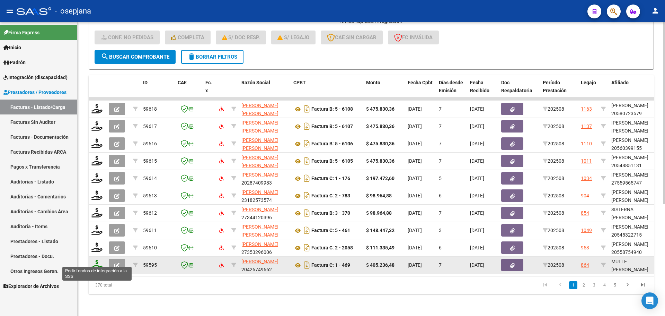
click at [98, 260] on icon at bounding box center [96, 265] width 11 height 10
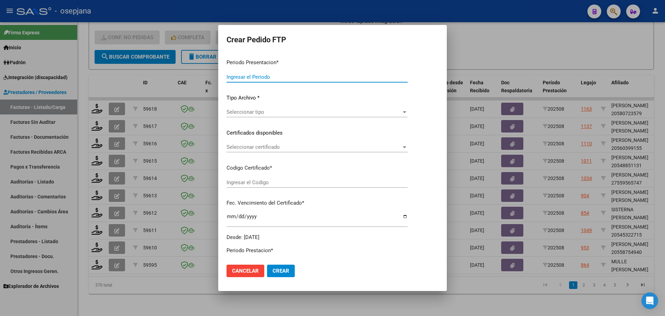
type input "202508"
type input "$ 405.236,48"
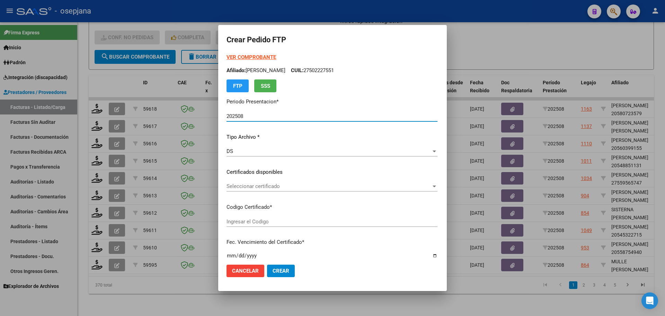
type input "ARG02000476358372022050320270503BSAS415"
type input "[DATE]"
click at [287, 186] on span "Seleccionar certificado" at bounding box center [329, 186] width 205 height 6
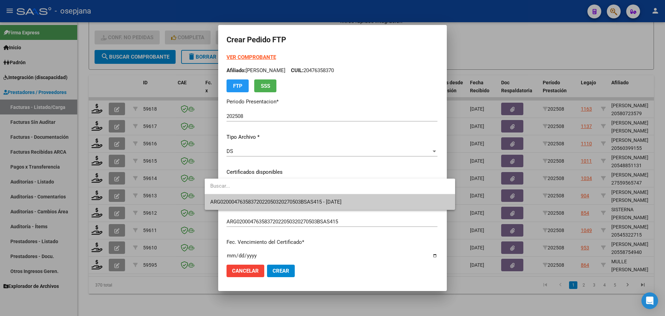
click at [290, 199] on span "ARG02000476358372022050320270503BSAS415 - [DATE]" at bounding box center [329, 202] width 239 height 16
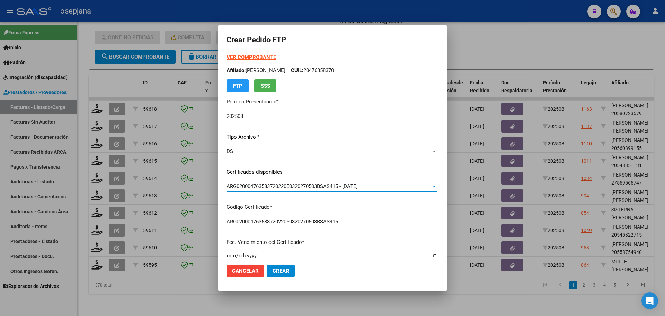
click at [244, 54] on div "VER COMPROBANTE ARCA Padrón Afiliado: [PERSON_NAME]: 20476358370 FTP SSS" at bounding box center [332, 72] width 211 height 39
click at [243, 58] on strong "VER COMPROBANTE" at bounding box center [252, 57] width 50 height 6
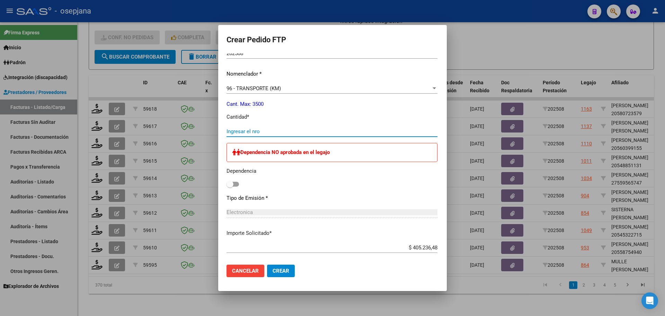
click at [237, 133] on input "Ingresar el nro" at bounding box center [332, 131] width 211 height 6
type input "748"
click at [273, 269] on span "Crear" at bounding box center [281, 271] width 17 height 6
